Goal: Task Accomplishment & Management: Use online tool/utility

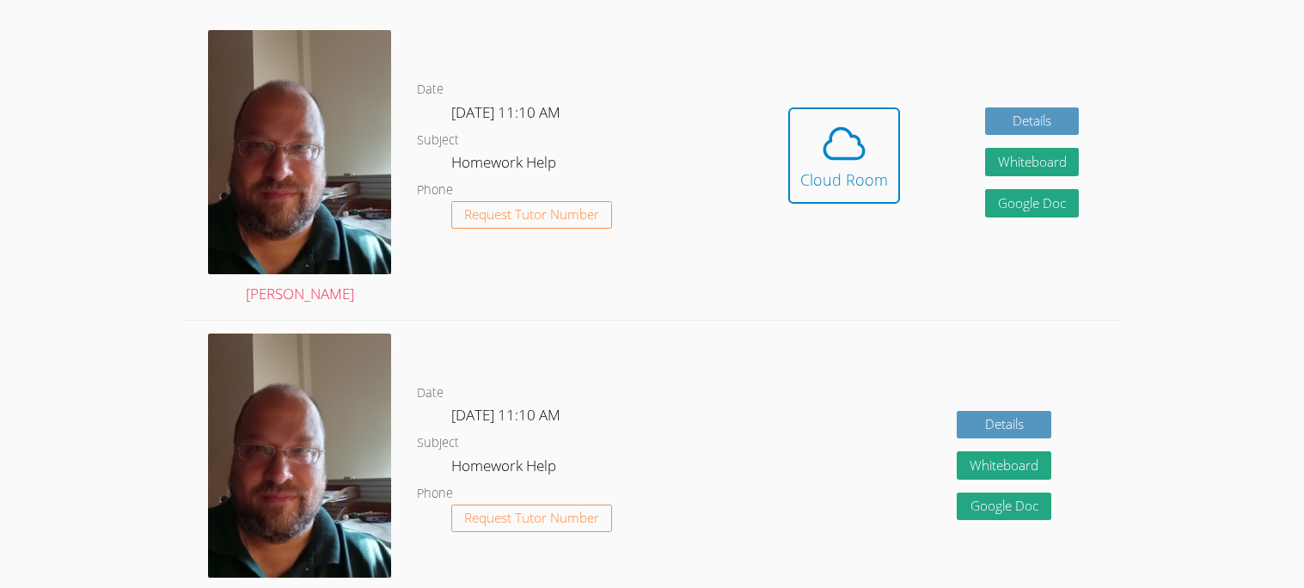
scroll to position [458, 0]
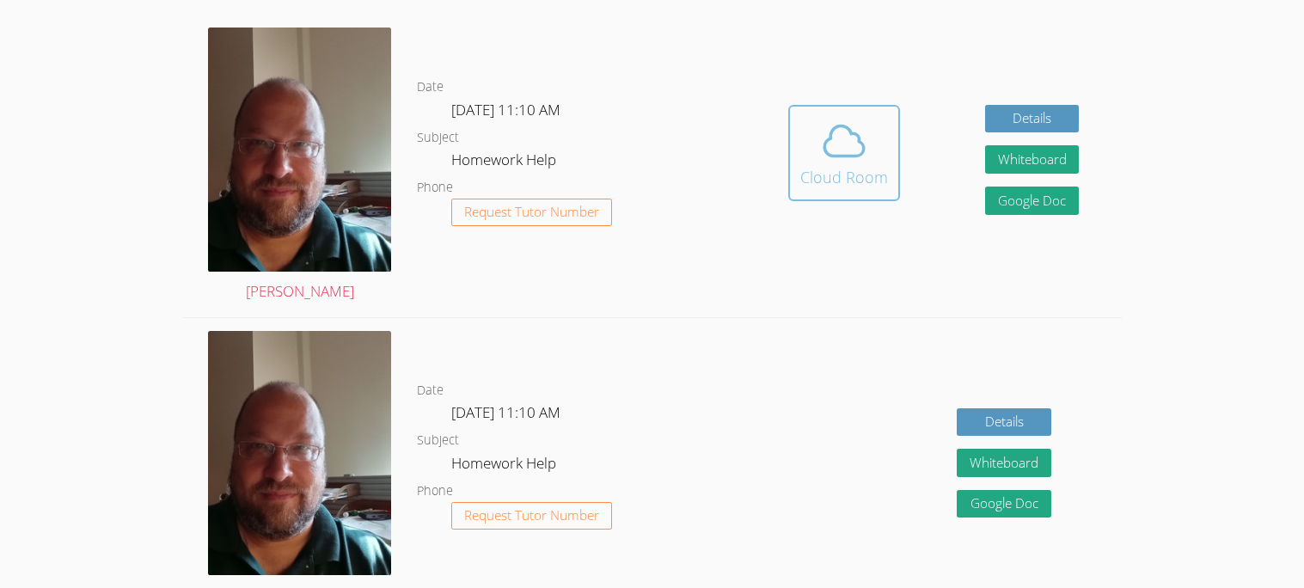
click at [849, 149] on icon at bounding box center [844, 141] width 48 height 48
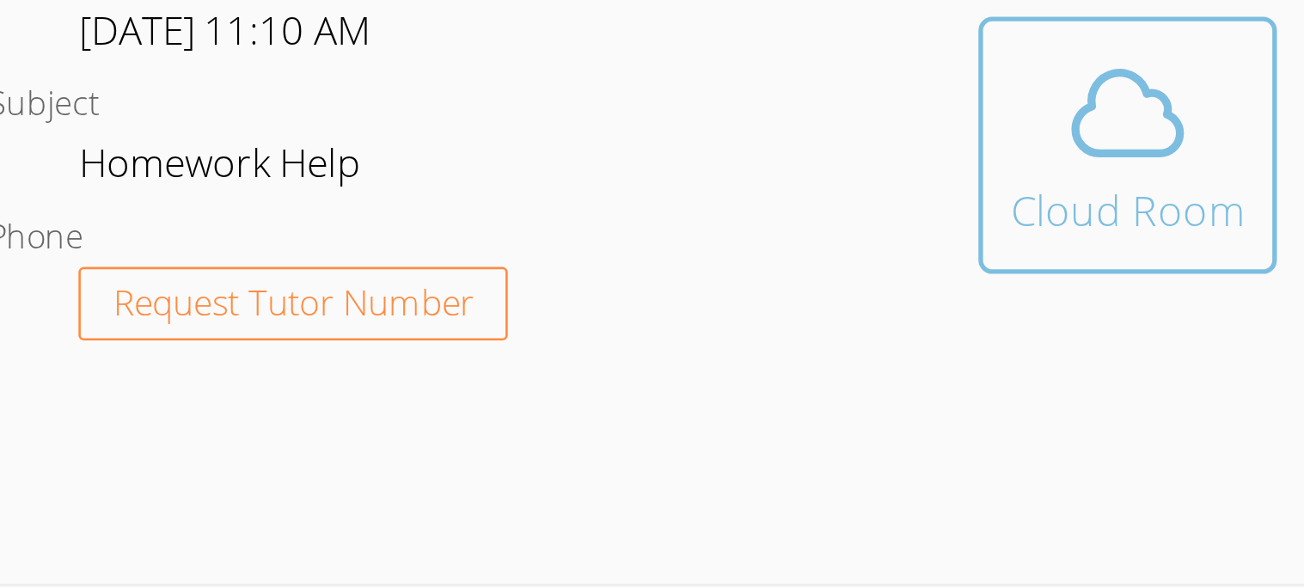
scroll to position [430, 0]
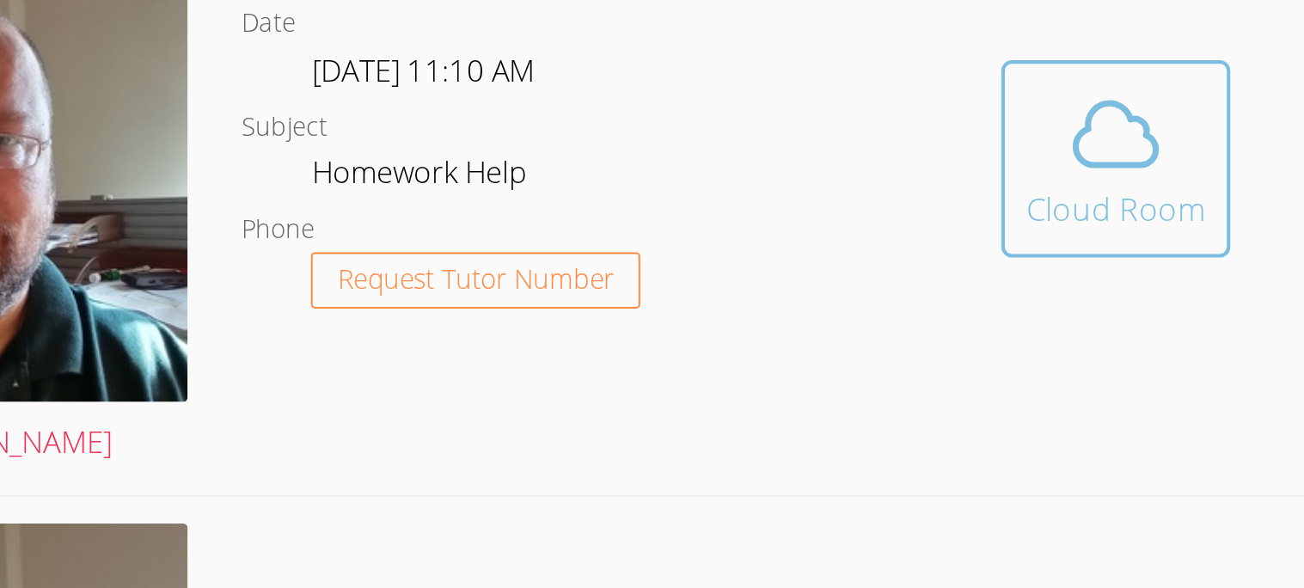
click at [826, 200] on div "Cloud Room" at bounding box center [844, 205] width 88 height 24
click at [788, 133] on button "Cloud Room" at bounding box center [844, 181] width 112 height 96
click at [825, 193] on div "Cloud Room" at bounding box center [844, 205] width 88 height 24
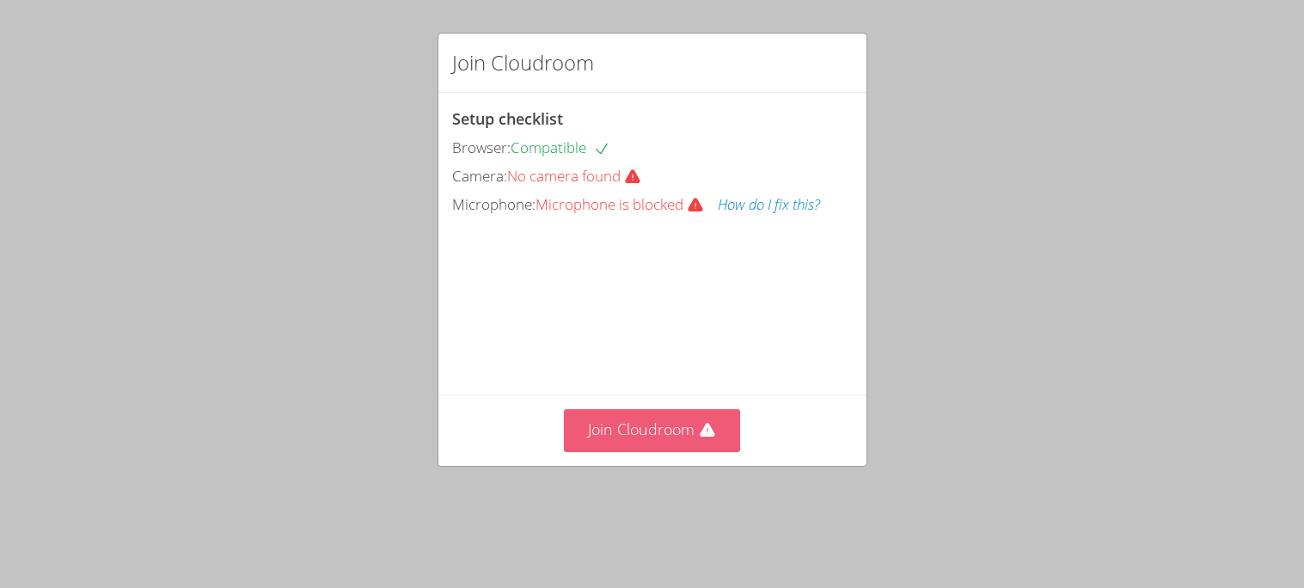
click at [697, 451] on button "Join Cloudroom" at bounding box center [652, 430] width 176 height 42
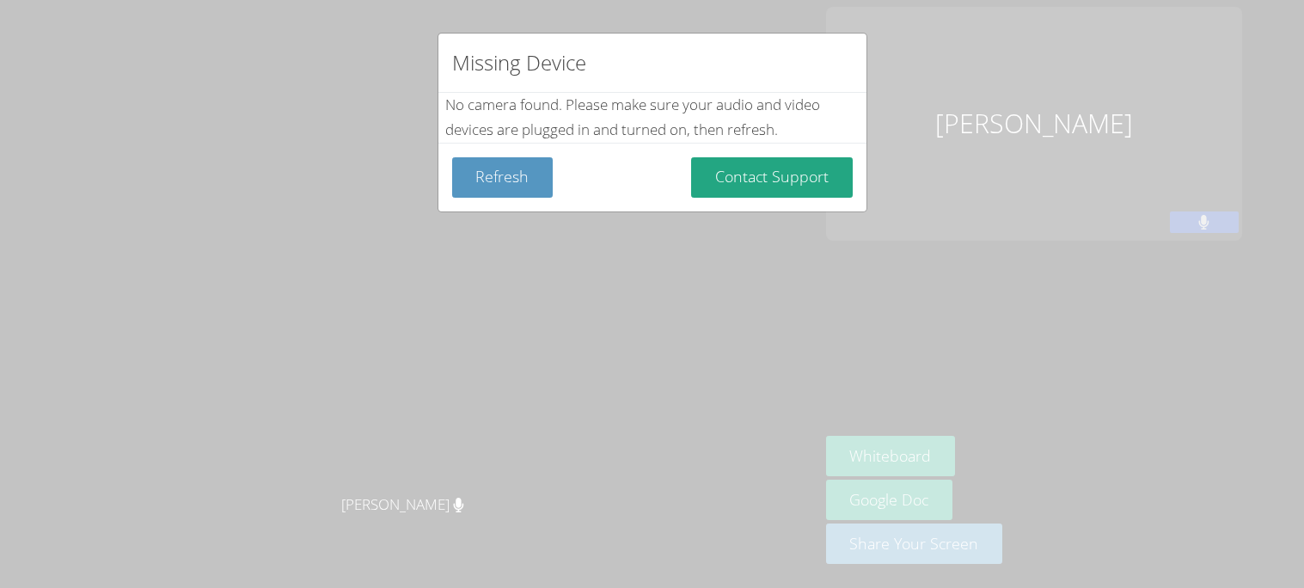
click at [821, 298] on div "Missing Device No camera found . Please make sure your audio and video devices …" at bounding box center [652, 294] width 1304 height 588
click at [628, 247] on div "Missing Device No camera found . Please make sure your audio and video devices …" at bounding box center [652, 294] width 1304 height 588
click at [479, 170] on button "Refresh" at bounding box center [502, 177] width 101 height 40
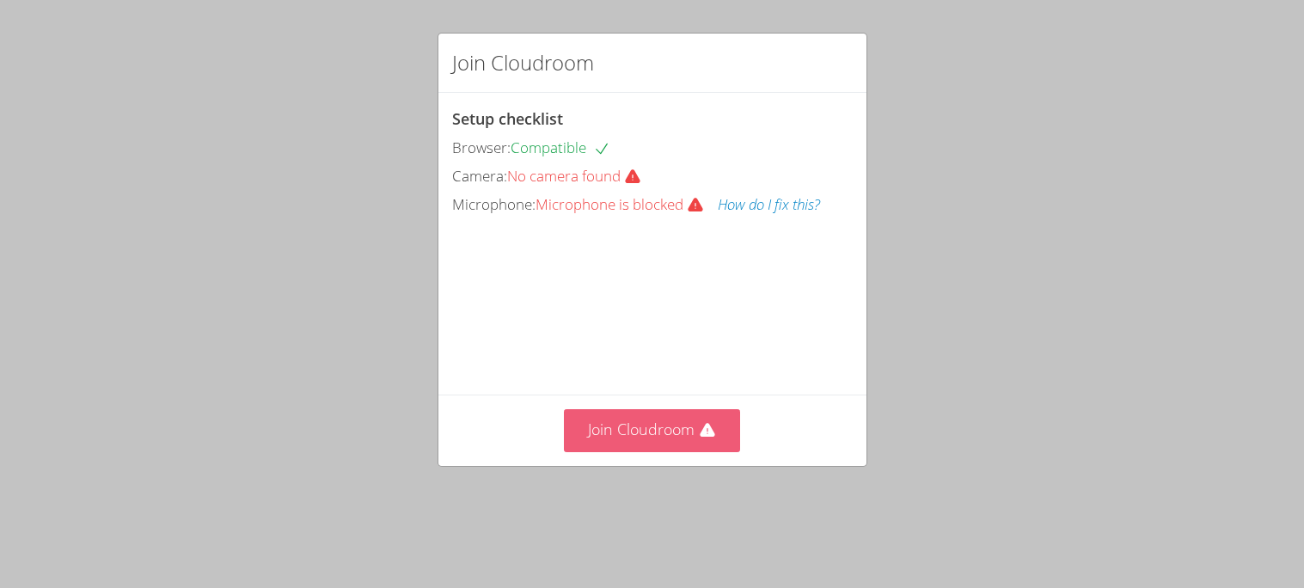
click at [645, 451] on button "Join Cloudroom" at bounding box center [652, 430] width 176 height 42
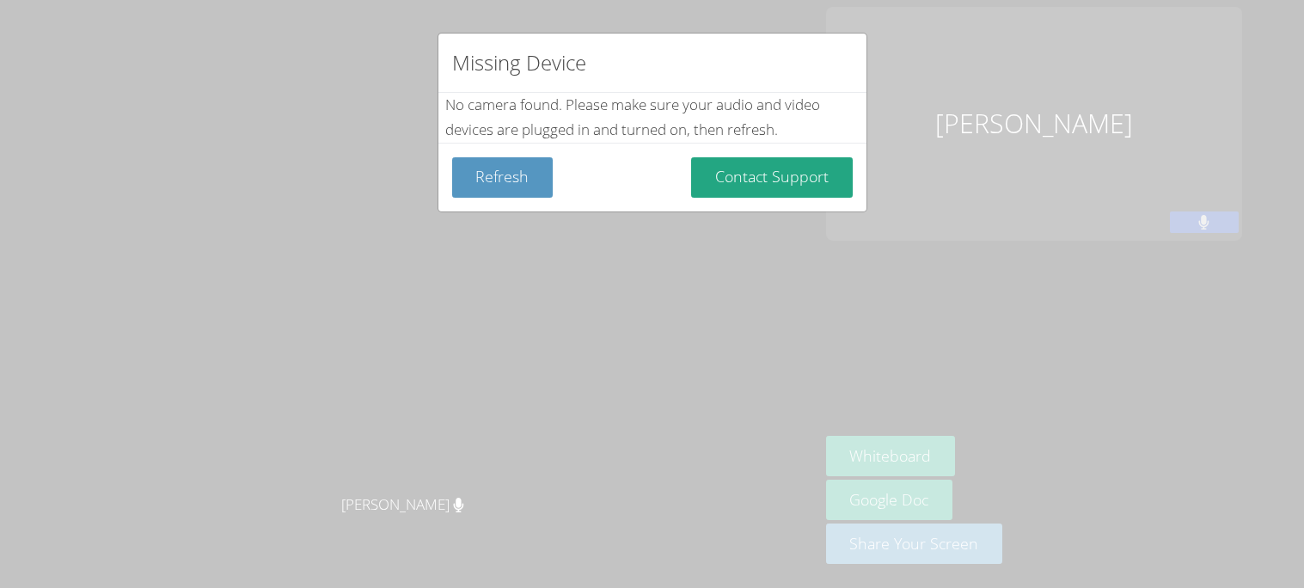
drag, startPoint x: 798, startPoint y: 164, endPoint x: 602, endPoint y: 101, distance: 206.6
click at [0, 0] on div "No camera found . Please make sure your audio and video devices are plugged in …" at bounding box center [0, 0] width 0 height 0
click at [602, 101] on div "No camera found . Please make sure your audio and video devices are plugged in …" at bounding box center [652, 118] width 414 height 50
click at [525, 187] on button "Refresh" at bounding box center [502, 177] width 101 height 40
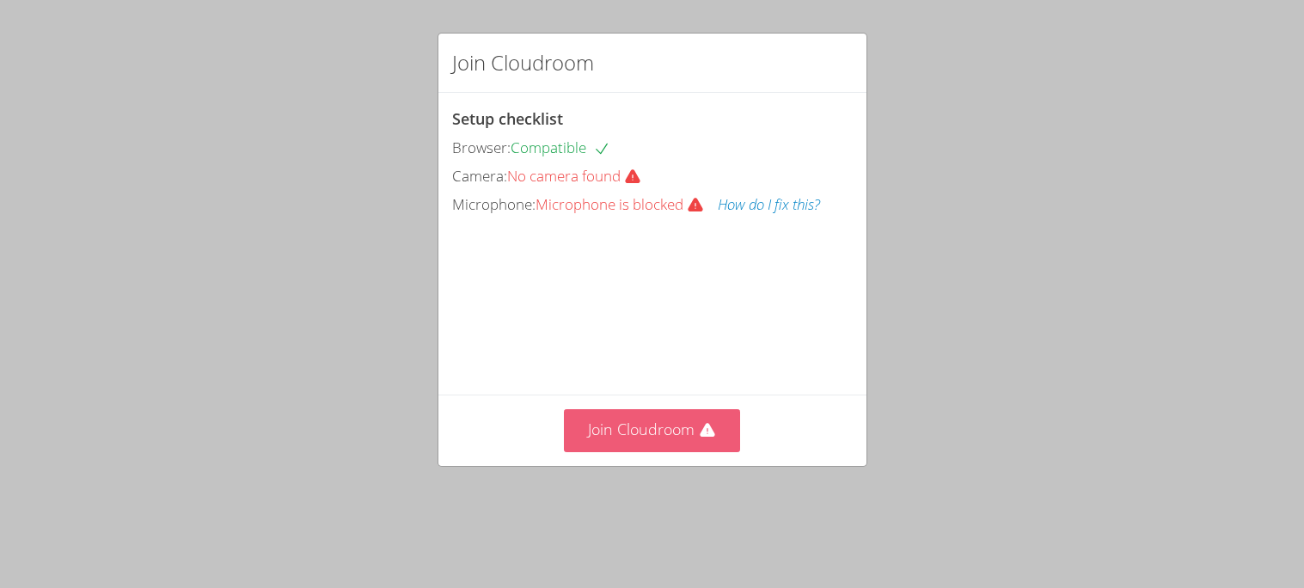
click at [659, 451] on button "Join Cloudroom" at bounding box center [652, 430] width 176 height 42
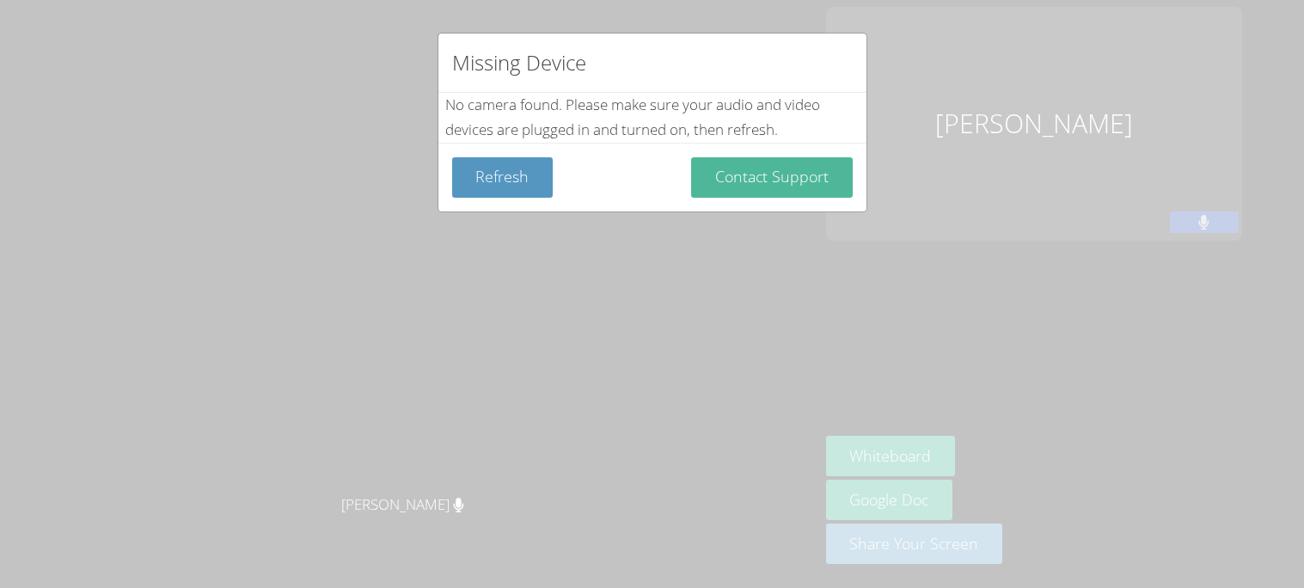
click at [748, 183] on button "Contact Support" at bounding box center [772, 177] width 162 height 40
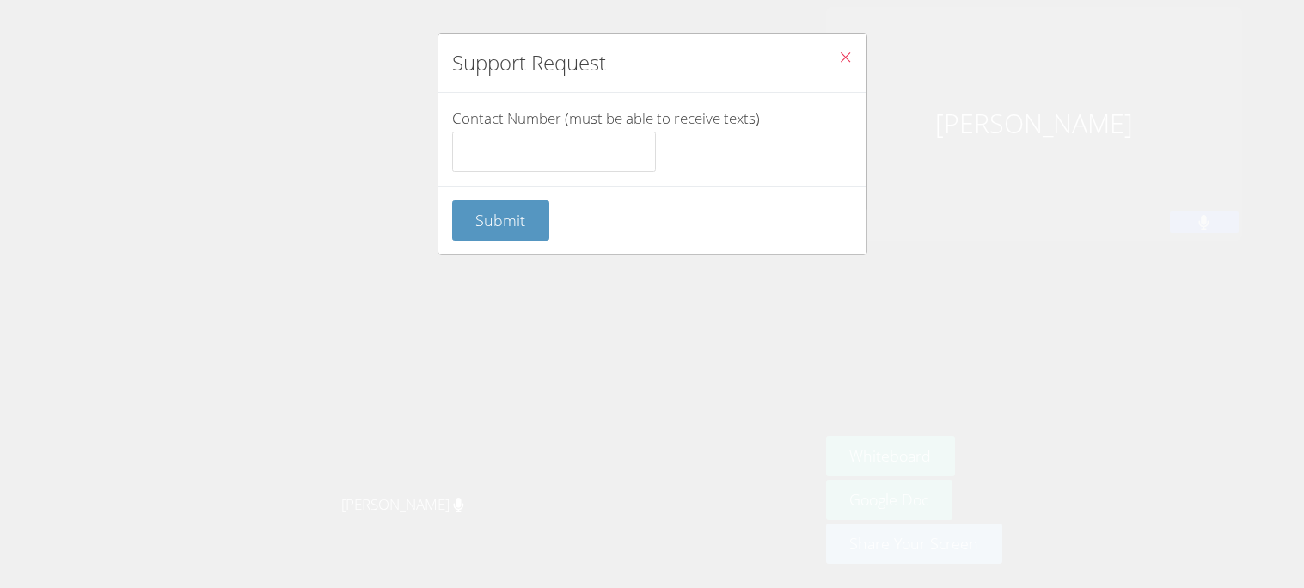
click at [835, 58] on button "Close" at bounding box center [845, 60] width 42 height 52
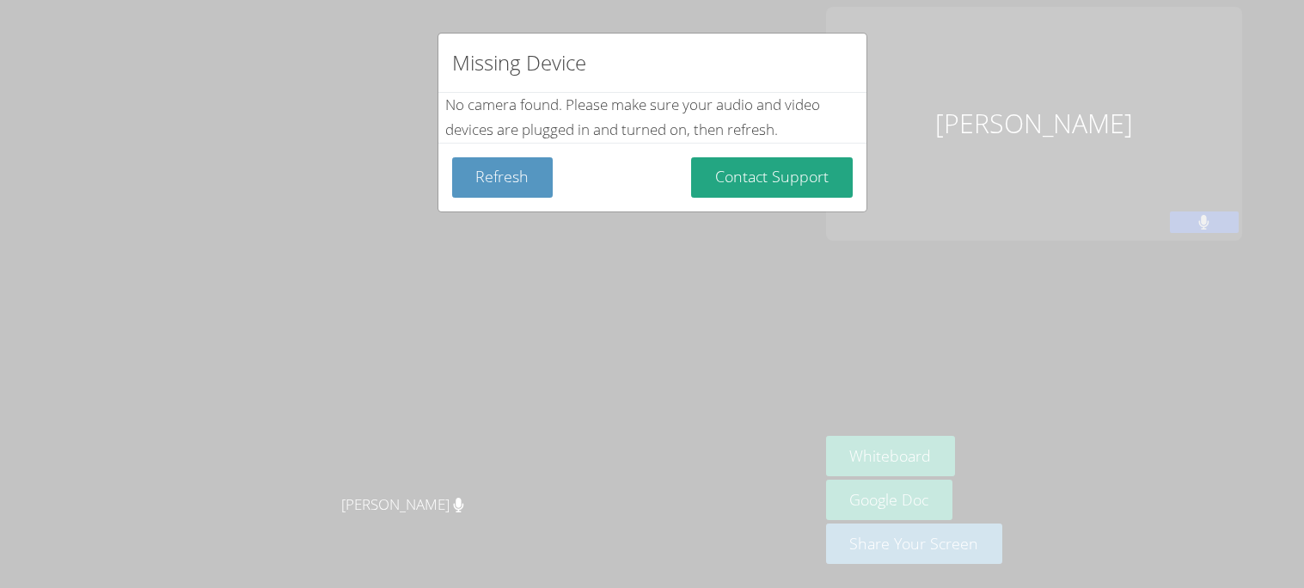
click at [579, 332] on div "Missing Device No camera found . Please make sure your audio and video devices …" at bounding box center [652, 294] width 1304 height 588
click at [790, 254] on div "Missing Device No camera found . Please make sure your audio and video devices …" at bounding box center [652, 294] width 1304 height 588
click at [490, 196] on button "Refresh" at bounding box center [502, 177] width 101 height 40
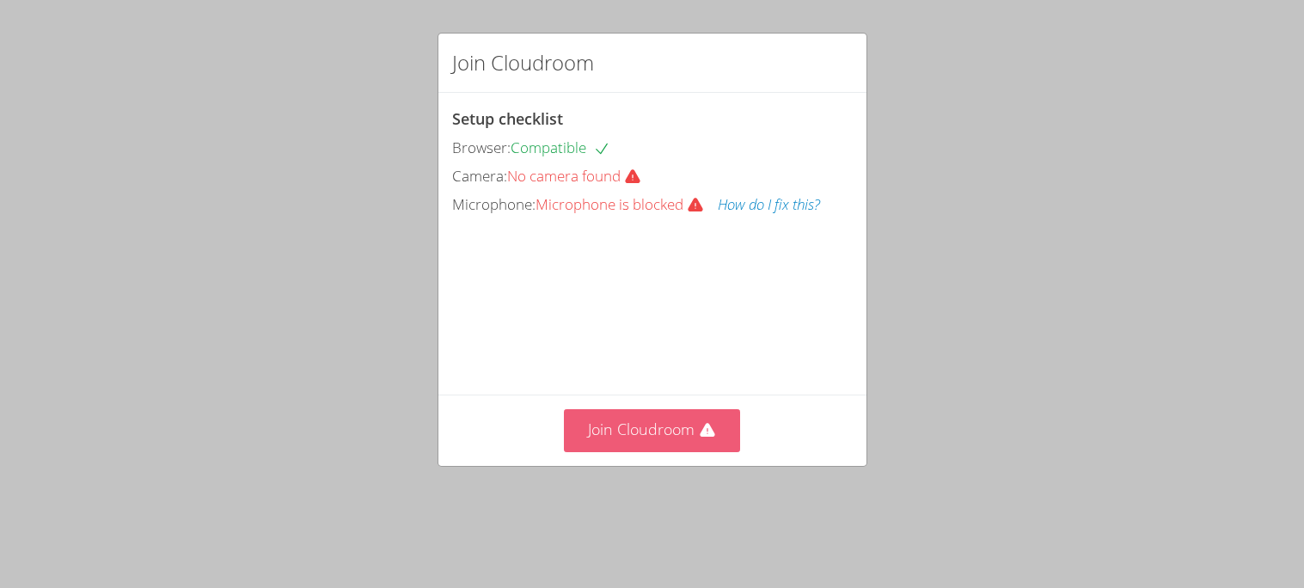
click at [641, 451] on button "Join Cloudroom" at bounding box center [652, 430] width 176 height 42
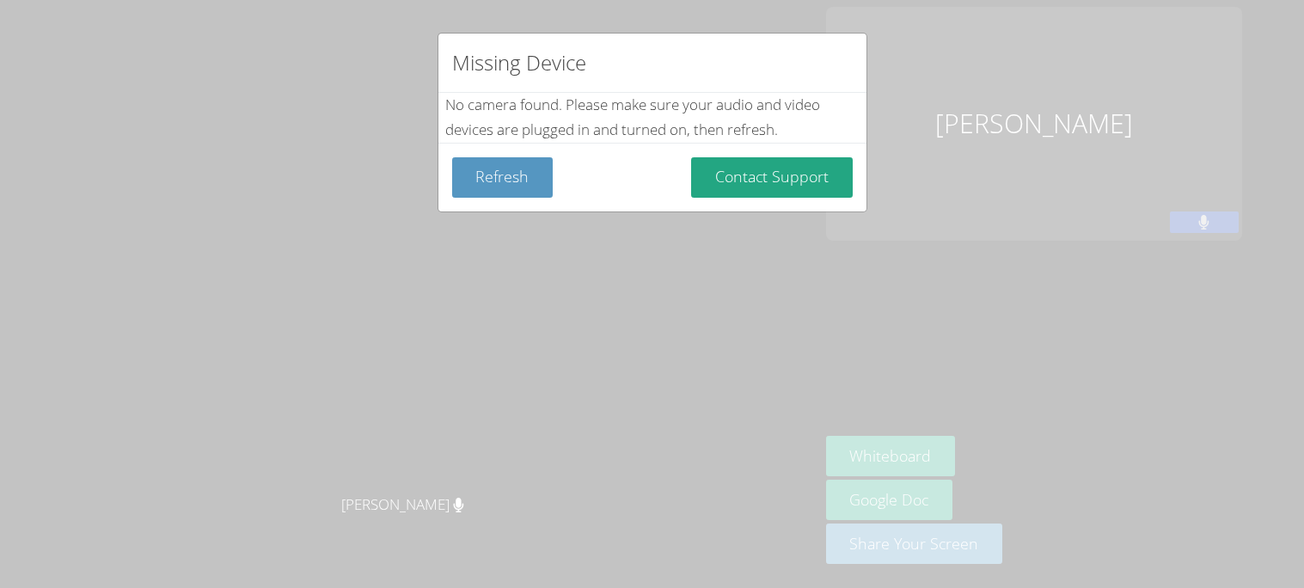
click at [859, 349] on div "Missing Device No camera found . Please make sure your audio and video devices …" at bounding box center [652, 294] width 1304 height 588
click at [1011, 143] on div "Missing Device No camera found . Please make sure your audio and video devices …" at bounding box center [652, 294] width 1304 height 588
click at [787, 176] on button "Contact Support" at bounding box center [772, 177] width 162 height 40
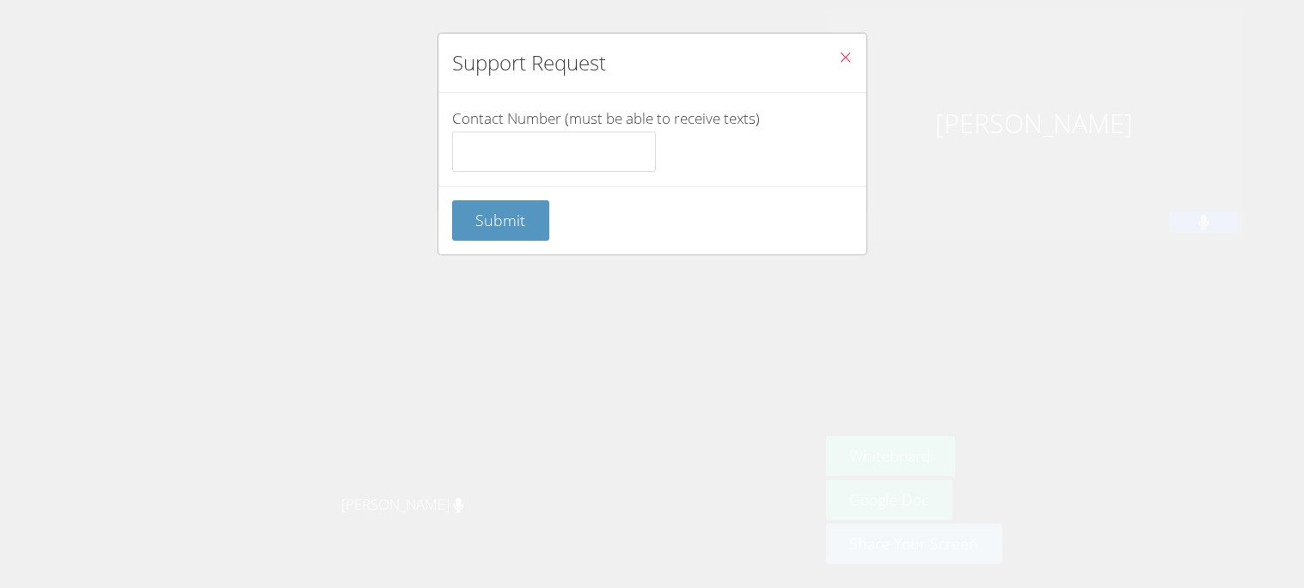
click at [841, 64] on icon "Close" at bounding box center [845, 57] width 15 height 15
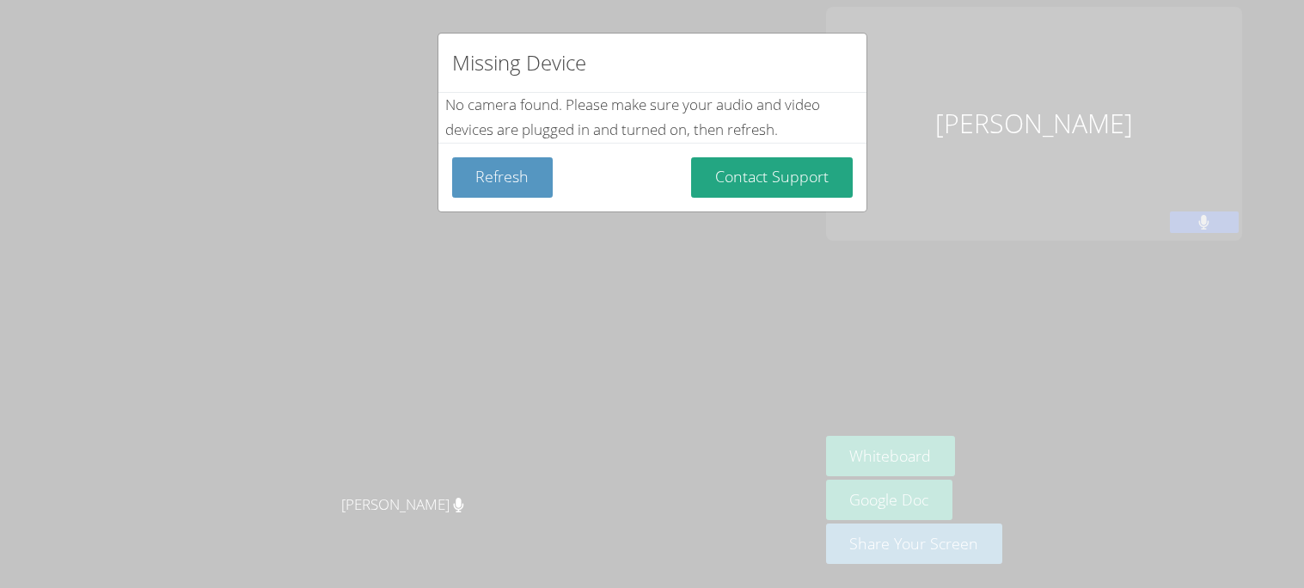
click at [742, 411] on div "Missing Device No camera found . Please make sure your audio and video devices …" at bounding box center [652, 294] width 1304 height 588
click at [1215, 229] on div "Missing Device No camera found . Please make sure your audio and video devices …" at bounding box center [652, 294] width 1304 height 588
click at [1195, 227] on div "Missing Device No camera found . Please make sure your audio and video devices …" at bounding box center [652, 294] width 1304 height 588
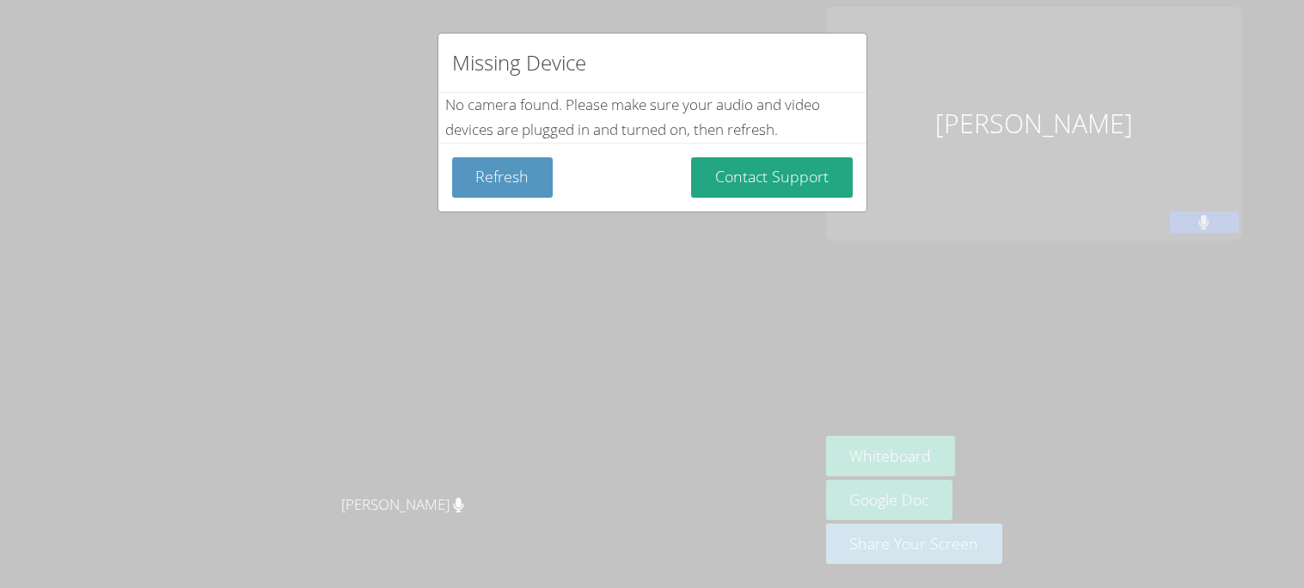
click at [1194, 228] on div "Missing Device No camera found . Please make sure your audio and video devices …" at bounding box center [652, 294] width 1304 height 588
click at [489, 166] on button "Refresh" at bounding box center [502, 177] width 101 height 40
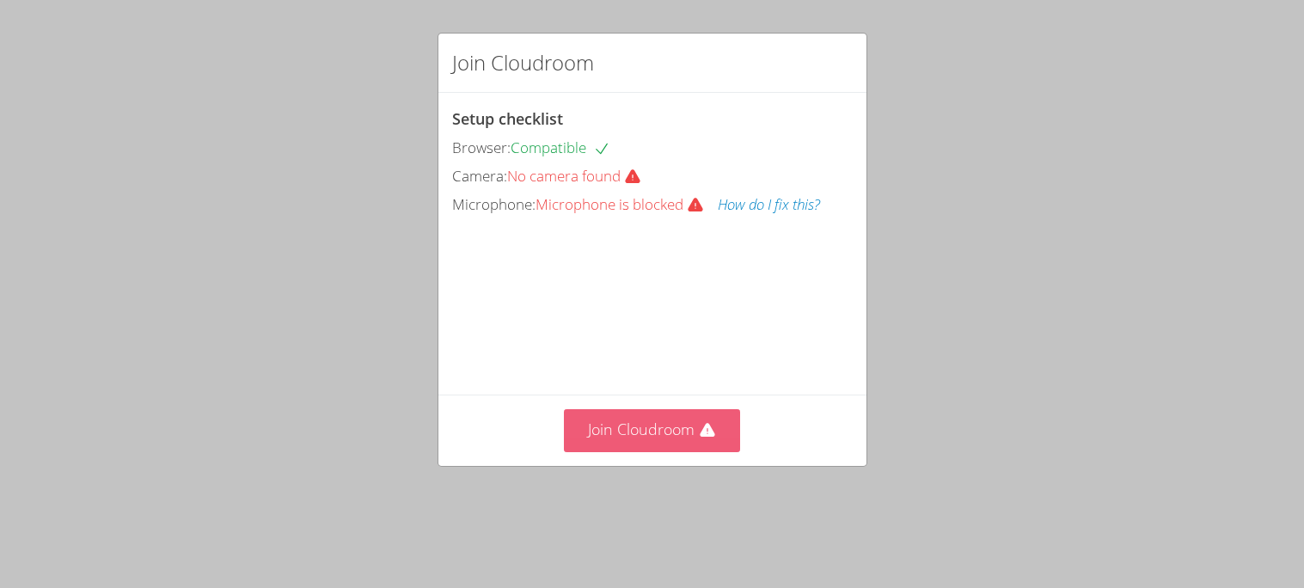
click at [687, 451] on button "Join Cloudroom" at bounding box center [652, 430] width 176 height 42
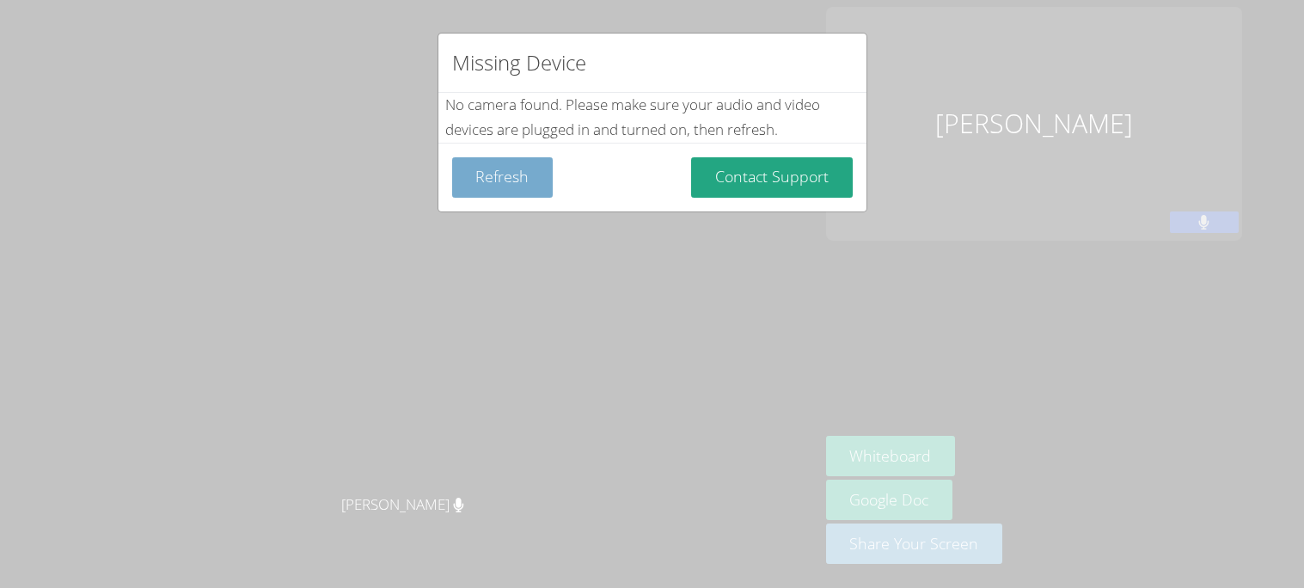
click at [517, 169] on button "Refresh" at bounding box center [502, 177] width 101 height 40
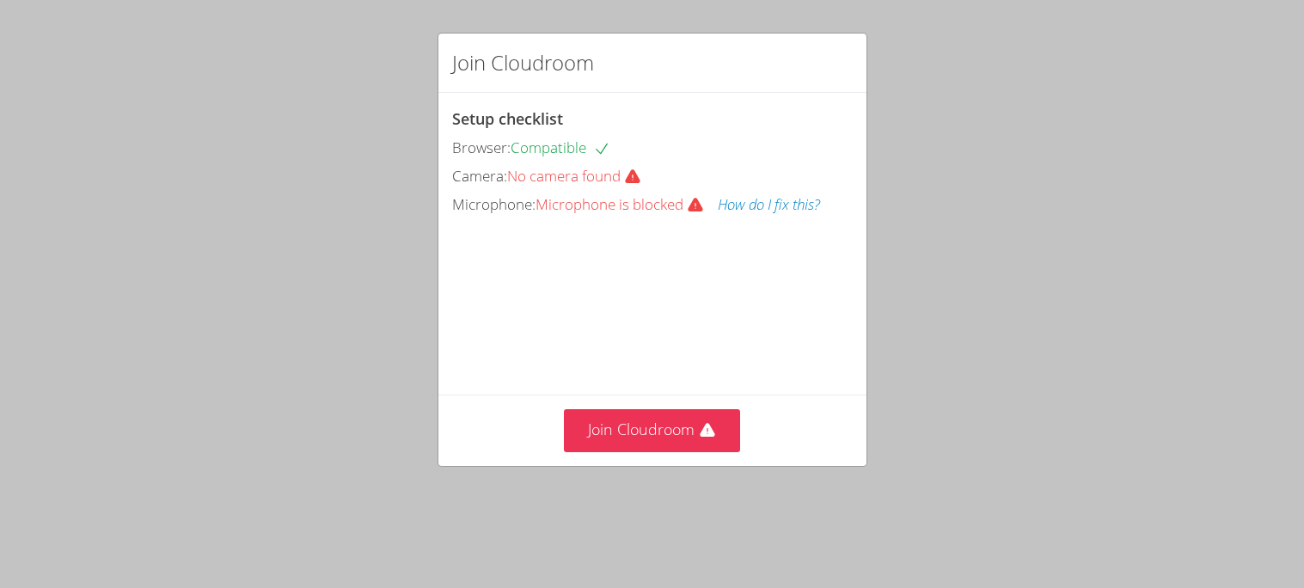
click at [746, 210] on button "How do I fix this?" at bounding box center [769, 205] width 102 height 25
click at [761, 199] on button "How do I fix this?" at bounding box center [769, 205] width 102 height 25
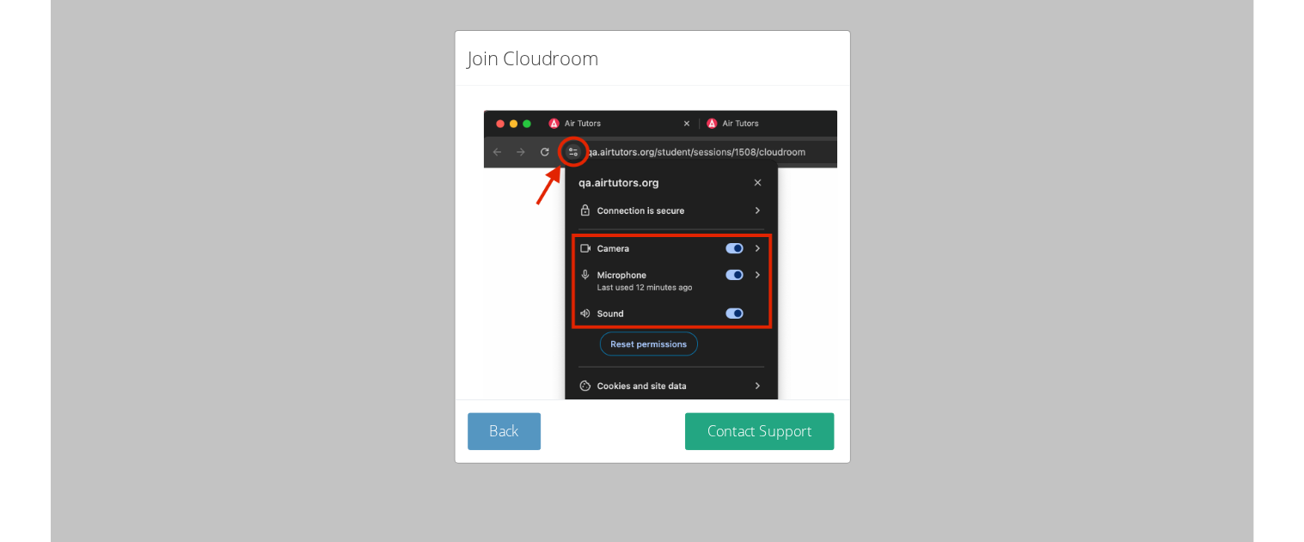
scroll to position [227, 0]
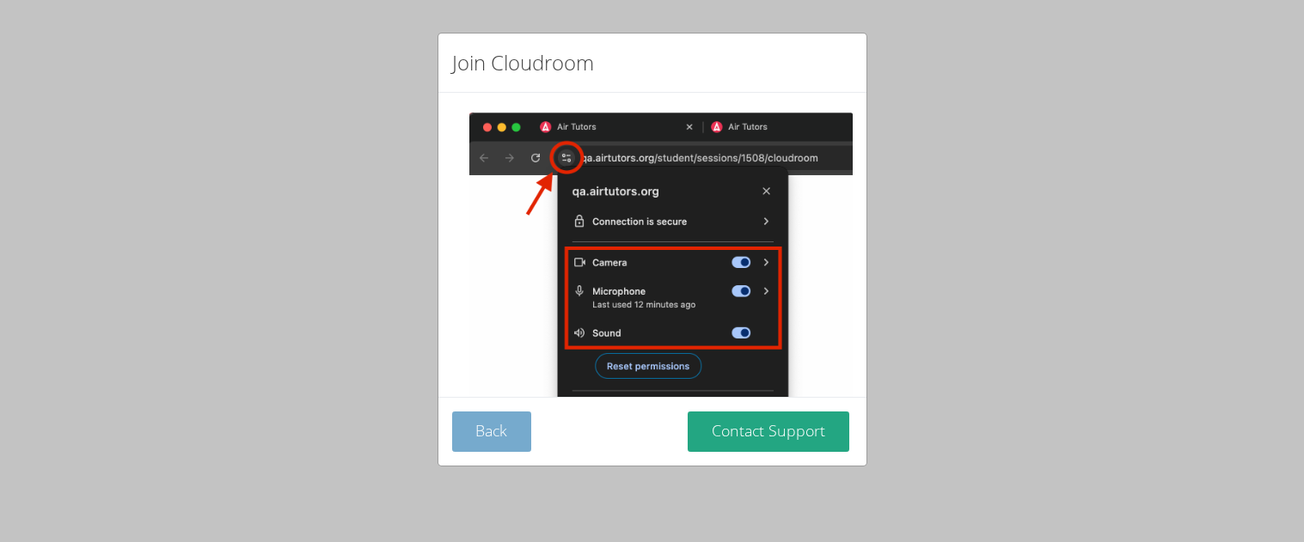
click at [492, 413] on button "Back" at bounding box center [492, 432] width 80 height 40
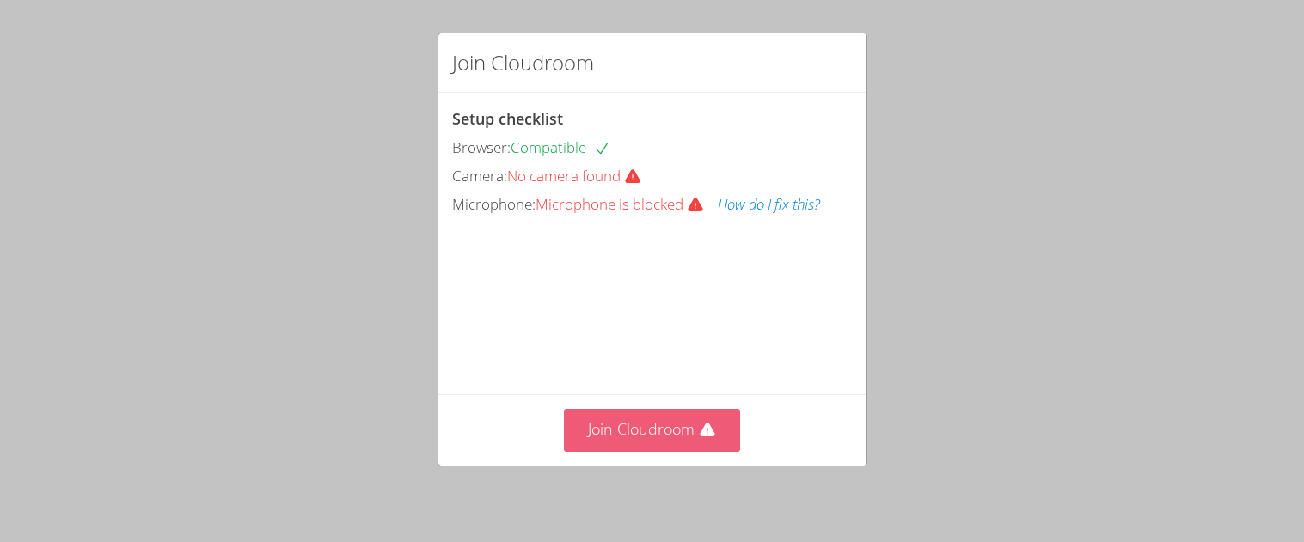
scroll to position [95, 0]
click at [662, 437] on button "Join Cloudroom" at bounding box center [652, 430] width 176 height 42
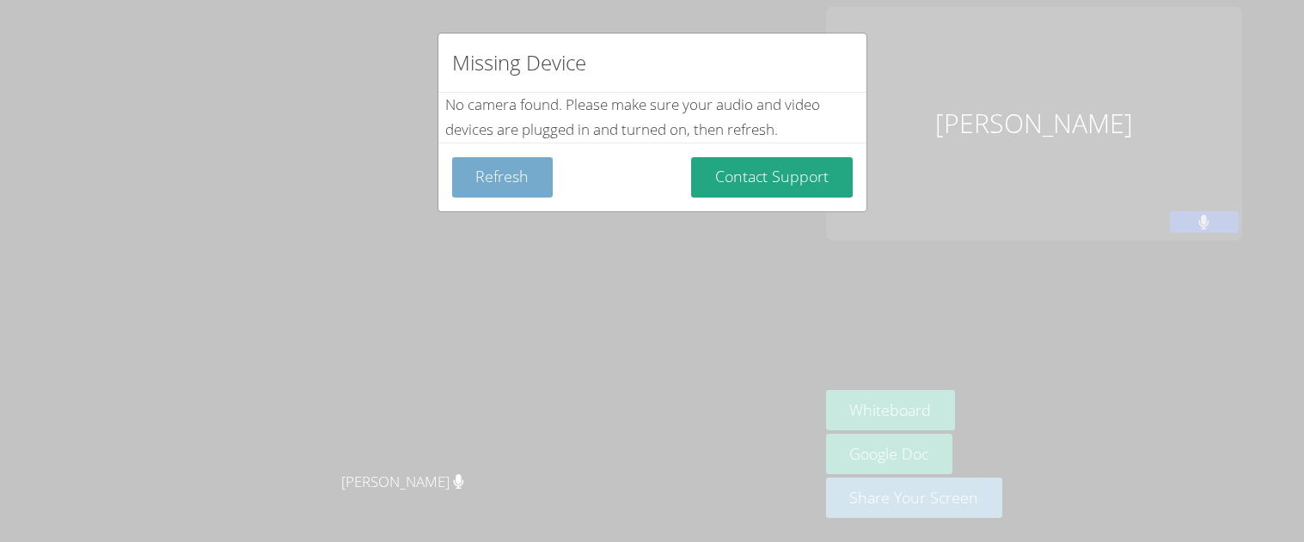
click at [527, 182] on button "Refresh" at bounding box center [502, 177] width 101 height 40
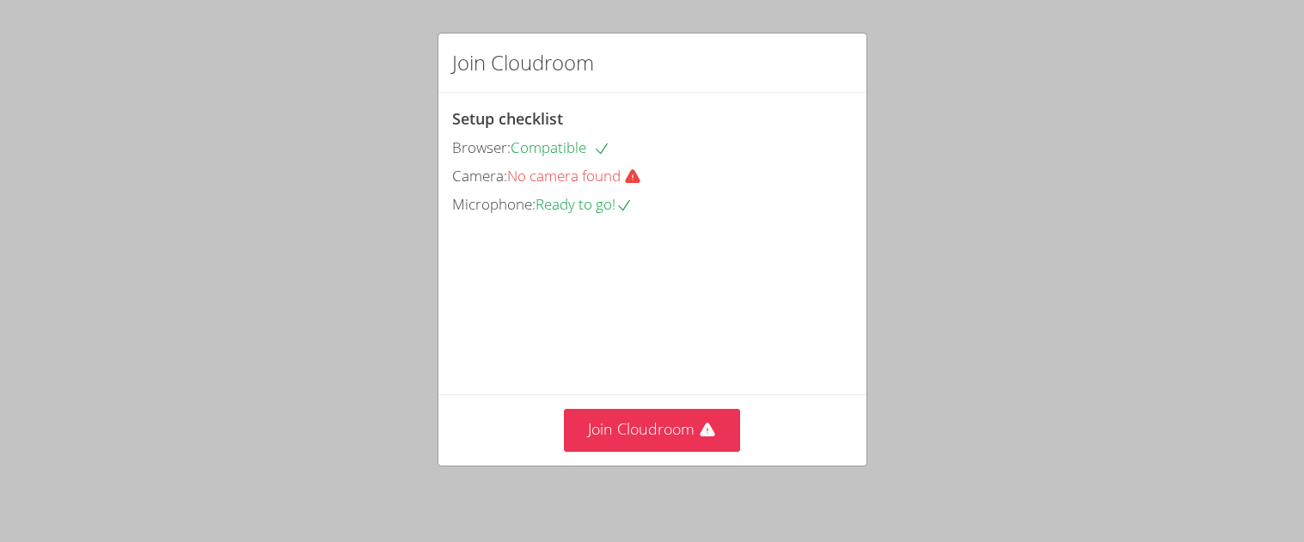
click at [109, 175] on div "Join Cloudroom Setup checklist Browser: Compatible Camera: No camera found Micr…" at bounding box center [652, 271] width 1304 height 542
click at [583, 437] on button "Join Cloudroom" at bounding box center [652, 430] width 176 height 42
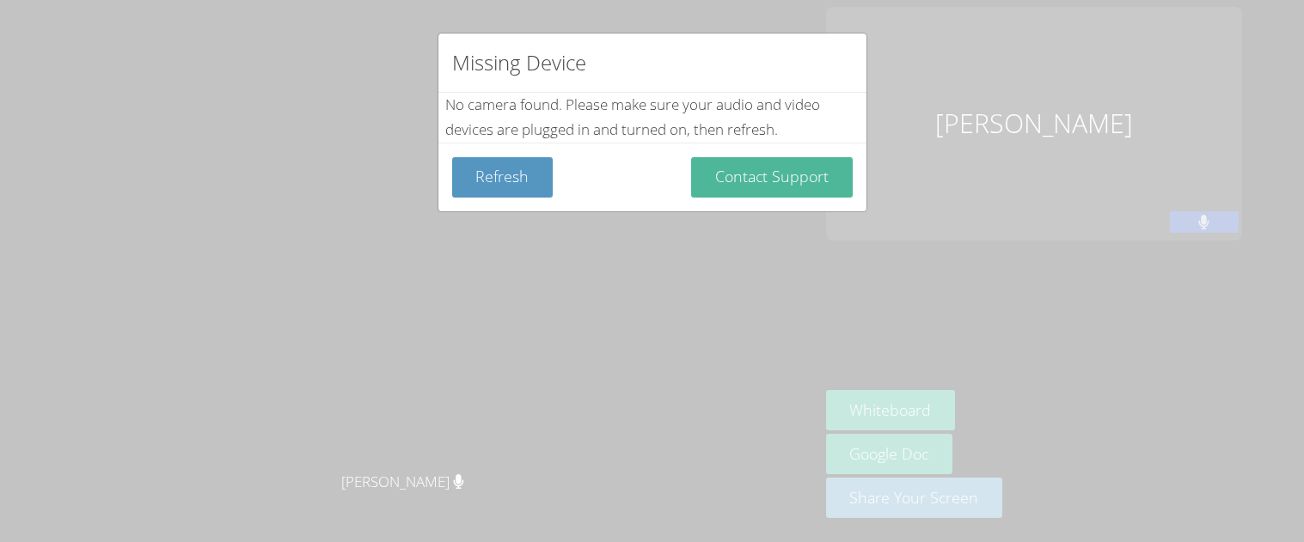
click at [786, 168] on button "Contact Support" at bounding box center [772, 177] width 162 height 40
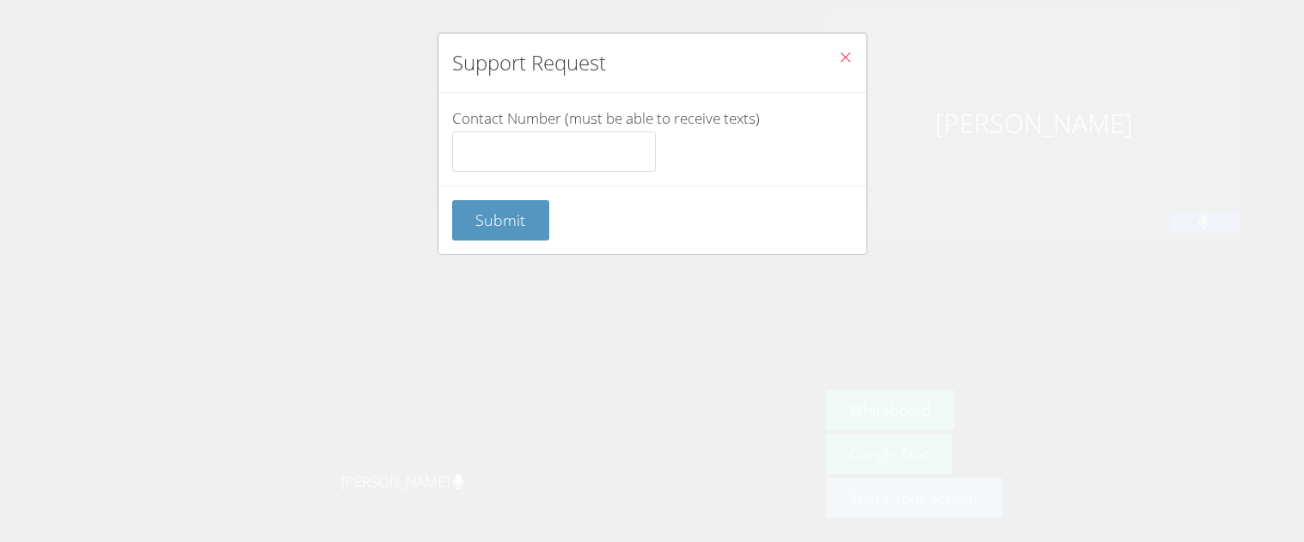
click at [853, 52] on button "Close" at bounding box center [845, 60] width 42 height 52
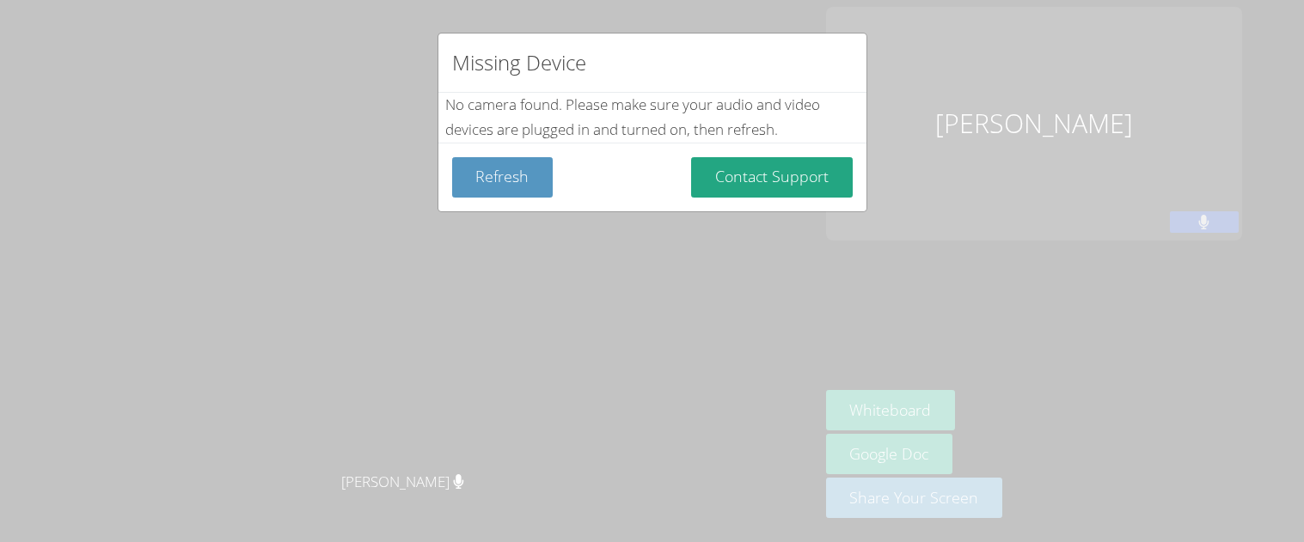
click at [170, 183] on div "Missing Device No camera found . Please make sure your audio and video devices …" at bounding box center [652, 271] width 1304 height 542
click at [376, 250] on div "Missing Device No camera found . Please make sure your audio and video devices …" at bounding box center [652, 271] width 1304 height 542
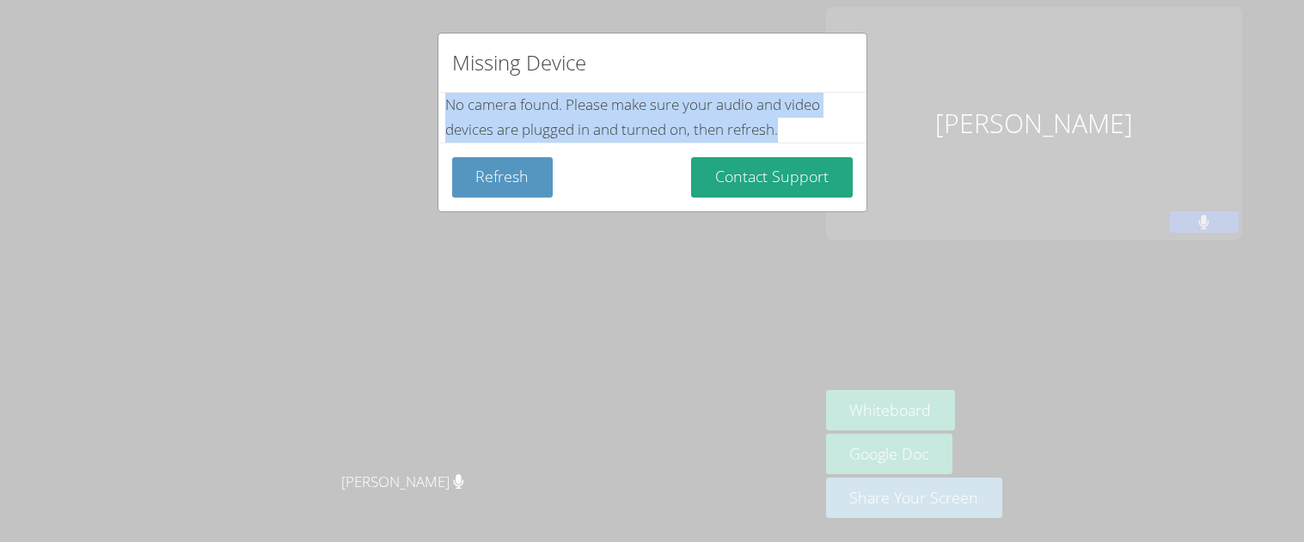
click at [312, 183] on div "Missing Device No camera found . Please make sure your audio and video devices …" at bounding box center [652, 271] width 1304 height 542
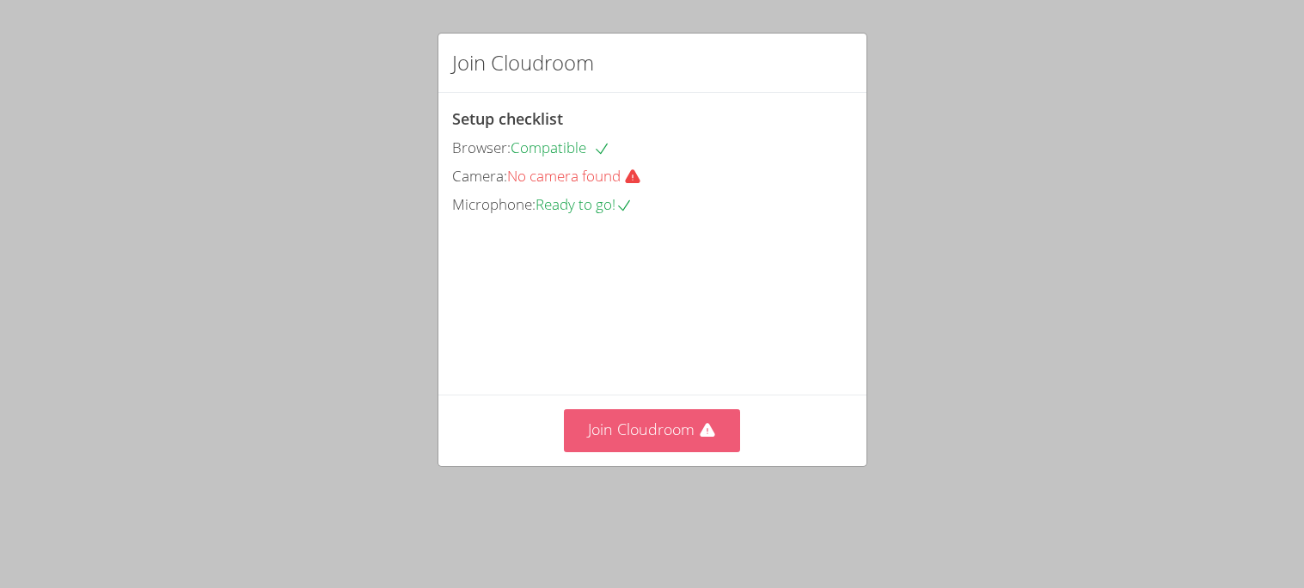
click at [634, 451] on button "Join Cloudroom" at bounding box center [652, 430] width 176 height 42
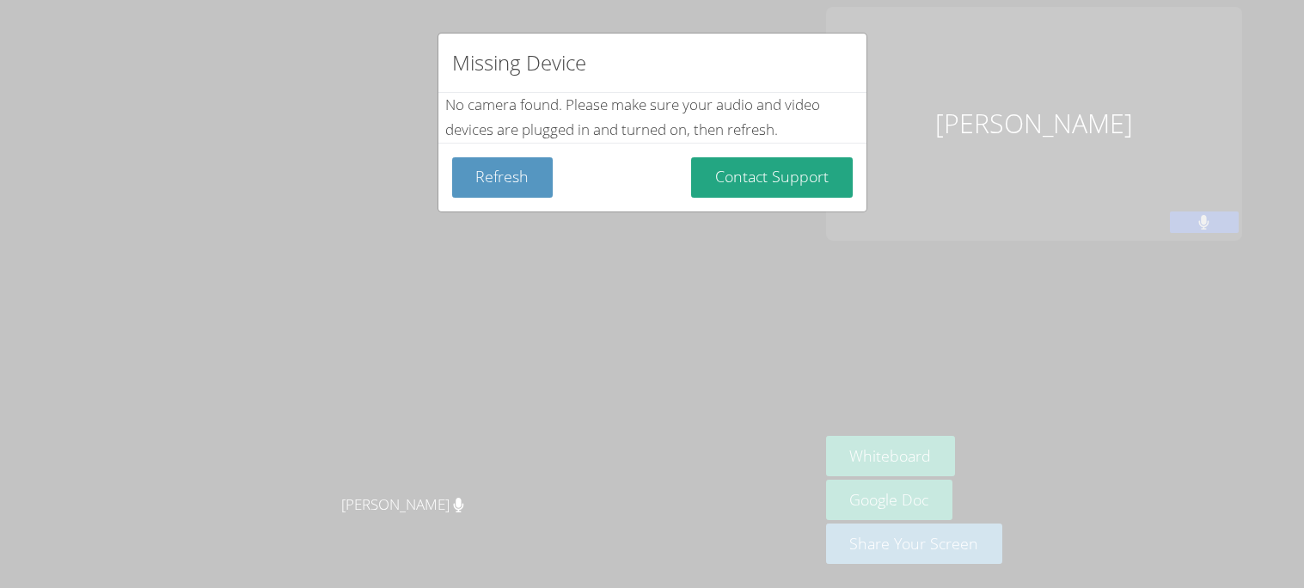
click at [619, 380] on div "Missing Device No camera found . Please make sure your audio and video devices …" at bounding box center [652, 294] width 1304 height 588
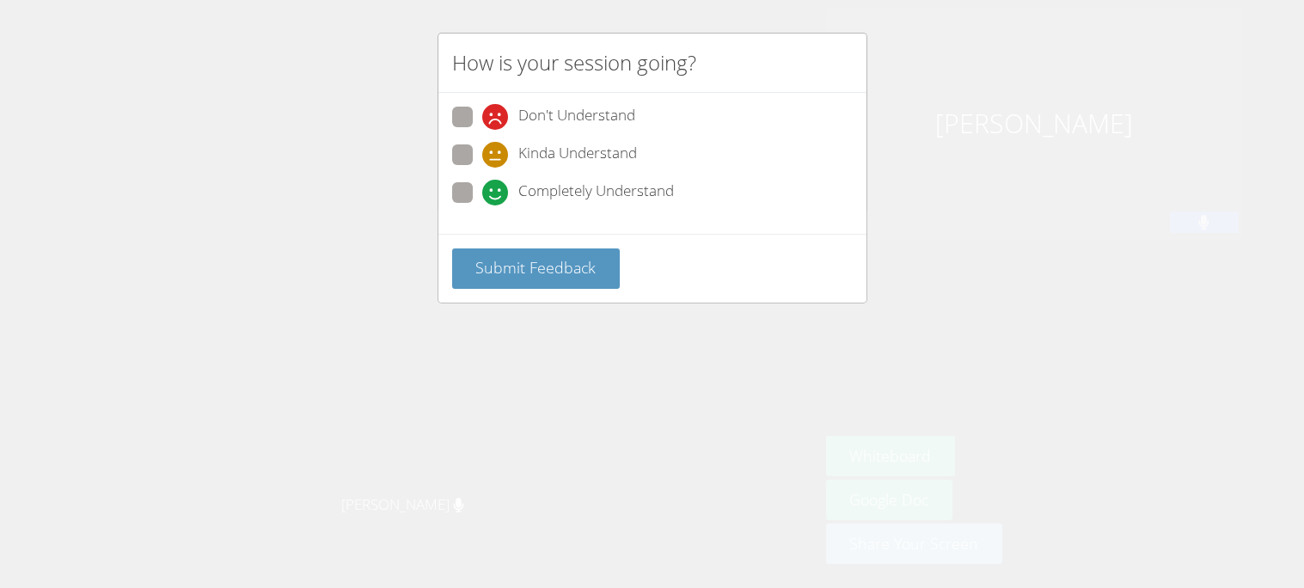
click at [482, 205] on span at bounding box center [482, 205] width 0 height 0
click at [482, 186] on input "Completely Understand" at bounding box center [489, 189] width 15 height 15
radio input "true"
click at [541, 268] on span "Submit Feedback" at bounding box center [535, 267] width 120 height 21
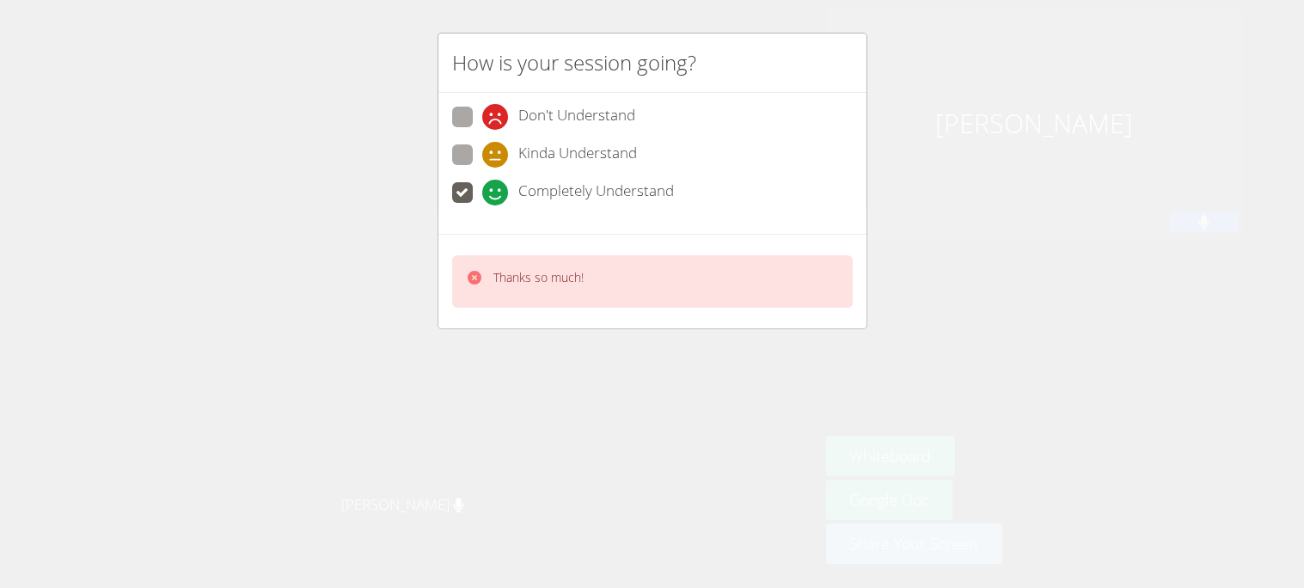
click at [244, 190] on div "How is your session going? Don't Understand Kinda Understand Completely Underst…" at bounding box center [652, 294] width 1304 height 588
click at [404, 244] on div "How is your session going? Don't Understand Kinda Understand Completely Underst…" at bounding box center [652, 294] width 1304 height 588
click at [452, 282] on div "Thanks so much!" at bounding box center [652, 281] width 401 height 52
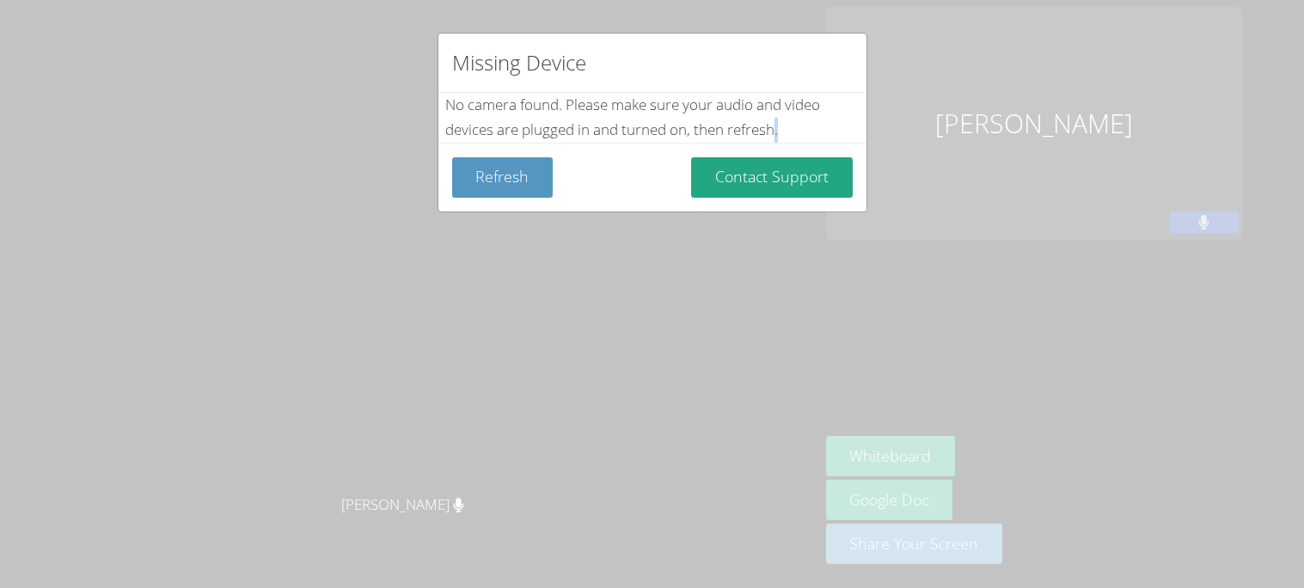
click at [451, 282] on div "Missing Device No camera found . Please make sure your audio and video devices …" at bounding box center [652, 294] width 1304 height 588
click at [447, 278] on div "Missing Device No camera found . Please make sure your audio and video devices …" at bounding box center [652, 294] width 1304 height 588
click at [707, 429] on div "Missing Device No camera found . Please make sure your audio and video devices …" at bounding box center [652, 294] width 1304 height 588
click at [1166, 407] on div "Missing Device No camera found . Please make sure your audio and video devices …" at bounding box center [652, 294] width 1304 height 588
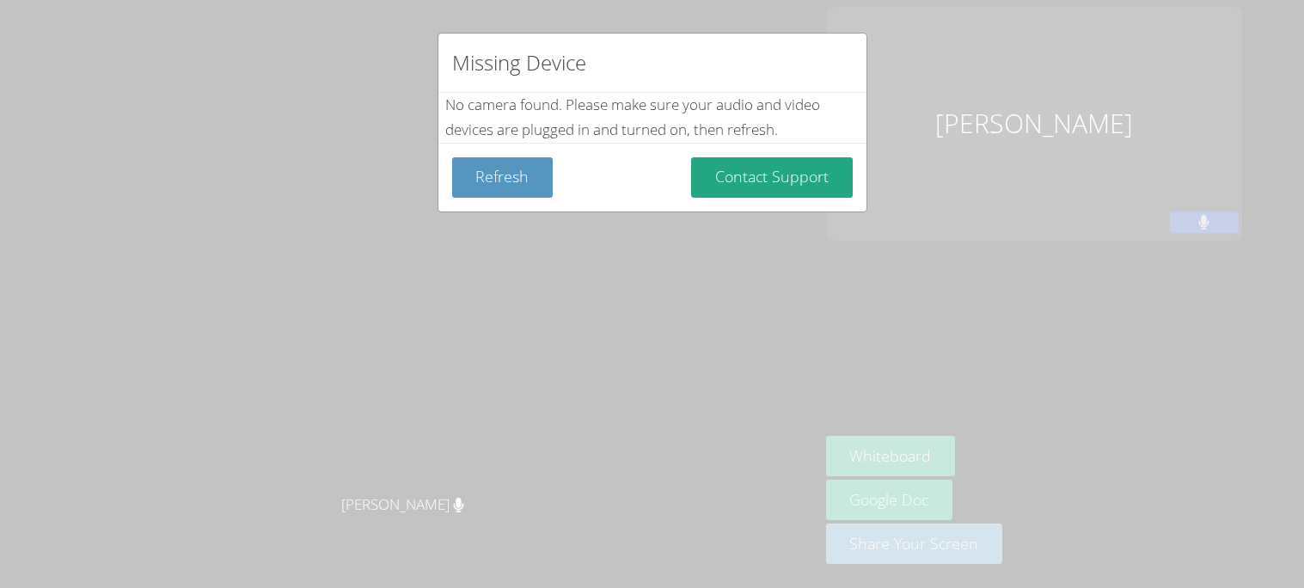
click at [1073, 481] on div "Missing Device No camera found . Please make sure your audio and video devices …" at bounding box center [652, 294] width 1304 height 588
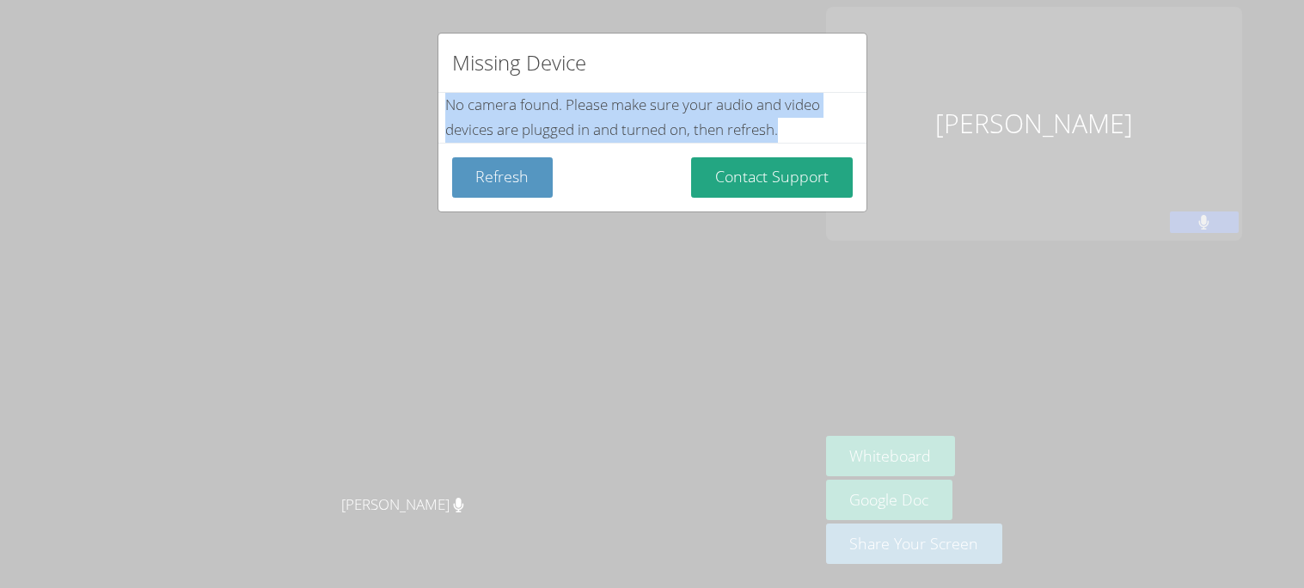
click at [1073, 481] on div "Missing Device No camera found . Please make sure your audio and video devices …" at bounding box center [652, 294] width 1304 height 588
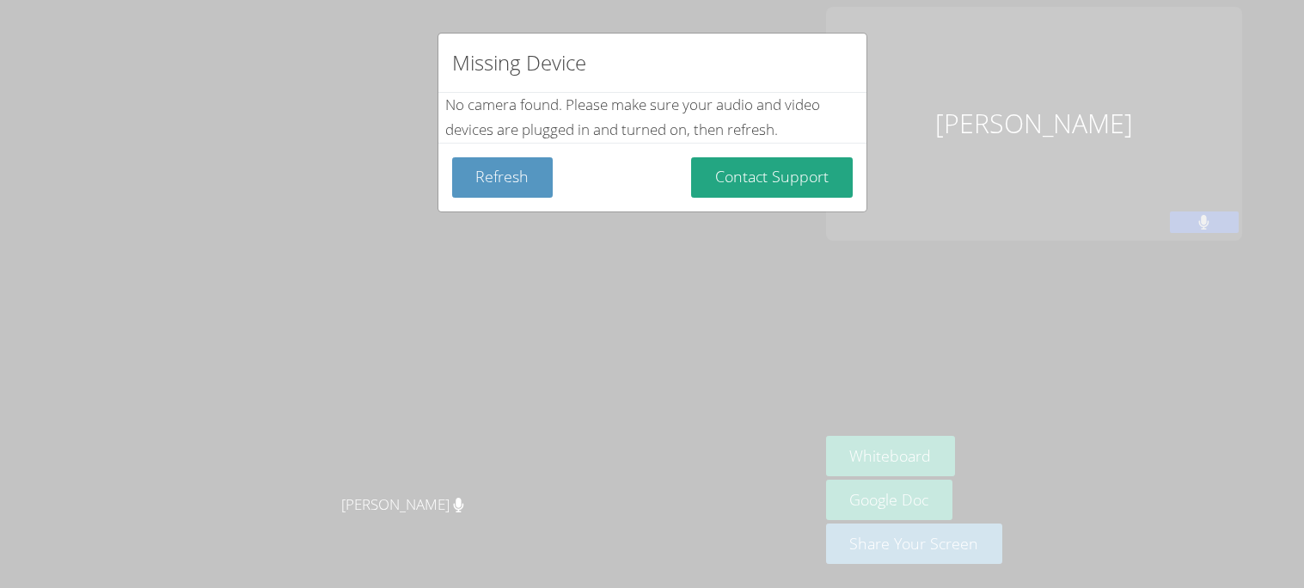
click at [1073, 481] on div "Missing Device No camera found . Please make sure your audio and video devices …" at bounding box center [652, 294] width 1304 height 588
